Goal: Find specific page/section: Find specific page/section

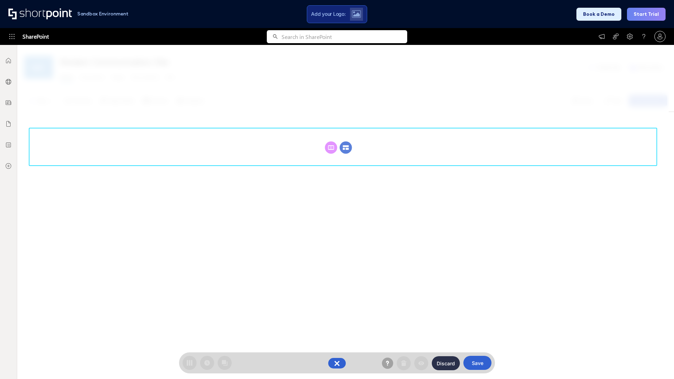
click at [346, 141] on circle at bounding box center [346, 147] width 12 height 12
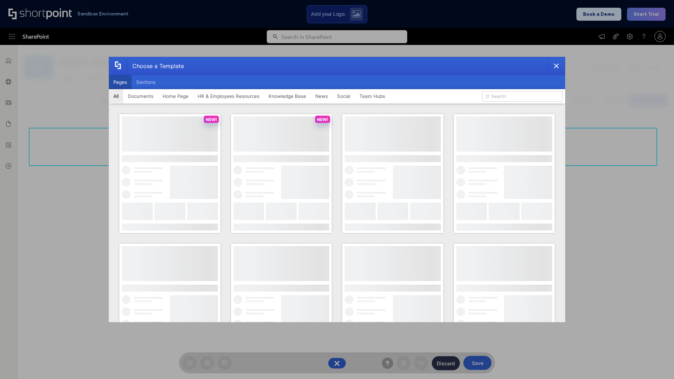
scroll to position [96, 0]
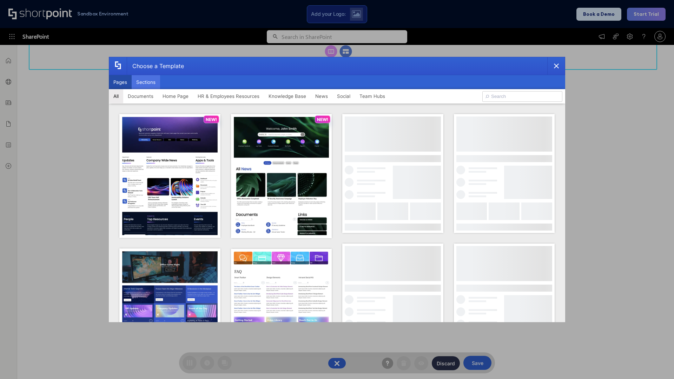
click at [146, 82] on button "Sections" at bounding box center [146, 82] width 28 height 14
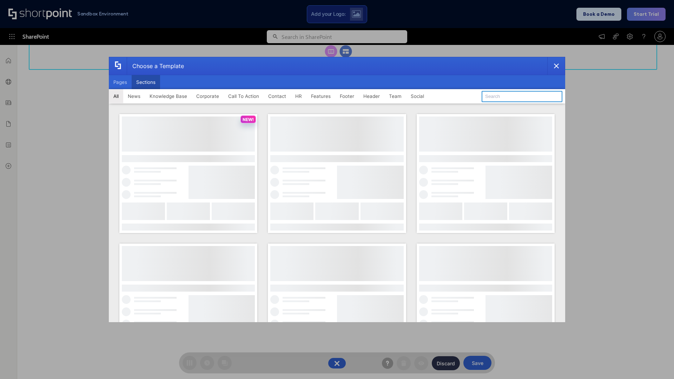
type input "Articles 2"
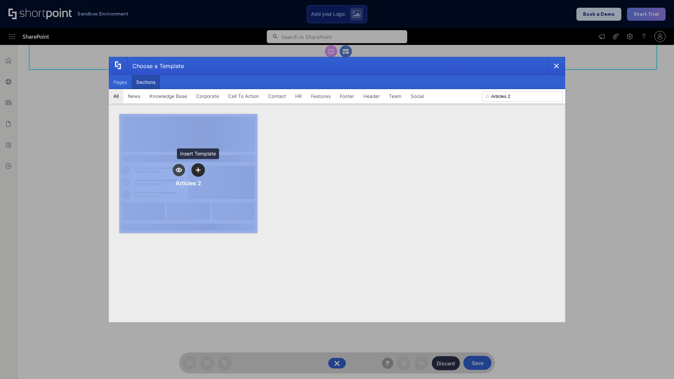
click at [198, 170] on icon "template selector" at bounding box center [197, 169] width 5 height 5
